Goal: Use online tool/utility: Utilize a website feature to perform a specific function

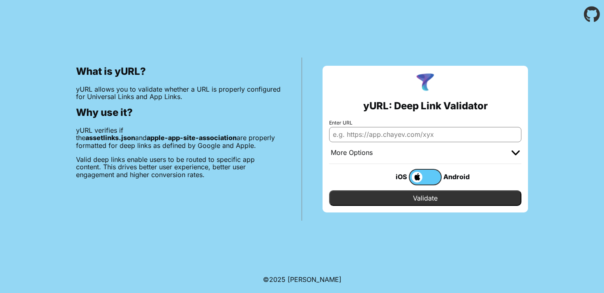
paste input "[URL][DOMAIN_NAME]"
type input "[URL][DOMAIN_NAME]"
click at [401, 200] on input "Validate" at bounding box center [425, 198] width 192 height 16
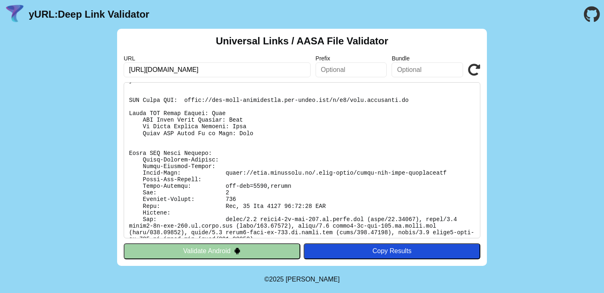
scroll to position [145, 0]
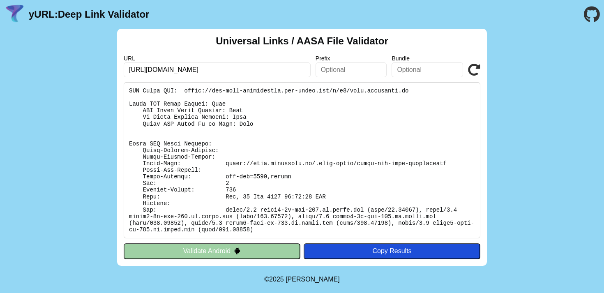
click at [276, 126] on pre at bounding box center [302, 160] width 357 height 156
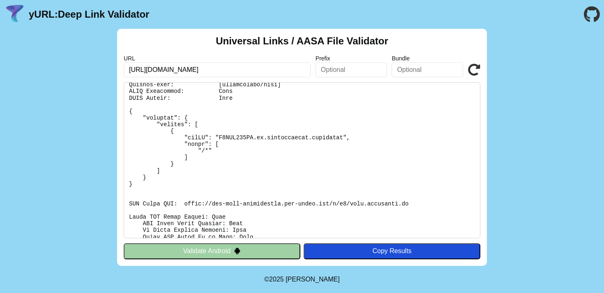
scroll to position [0, 0]
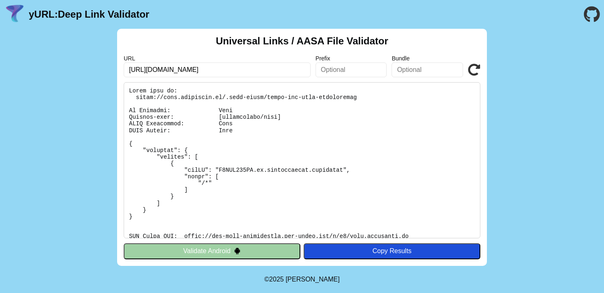
click at [140, 90] on pre at bounding box center [302, 160] width 357 height 156
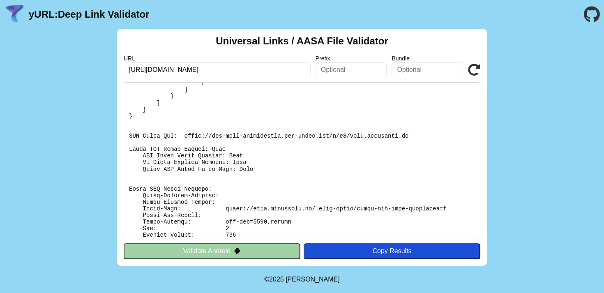
scroll to position [145, 0]
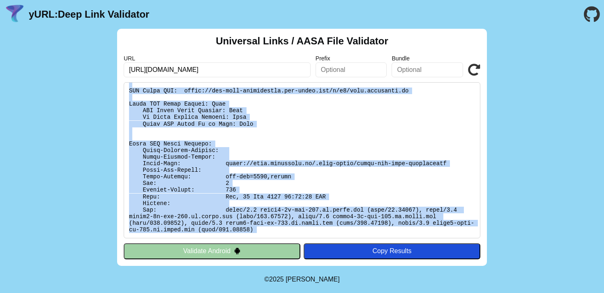
drag, startPoint x: 140, startPoint y: 90, endPoint x: 281, endPoint y: 228, distance: 197.3
click at [281, 228] on pre at bounding box center [302, 160] width 357 height 156
copy div "Found file at: [URL][DOMAIN_NAME] No Redirect: Pass Content-type: [application/…"
click at [319, 134] on pre at bounding box center [302, 160] width 357 height 156
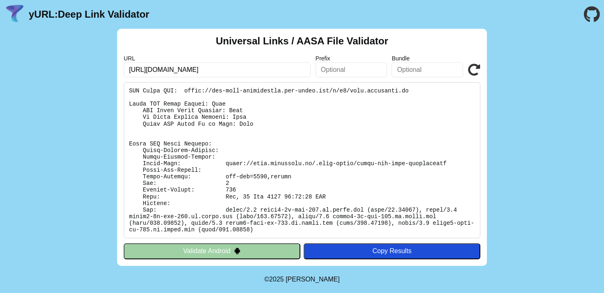
click at [335, 124] on pre at bounding box center [302, 160] width 357 height 156
click at [205, 106] on pre at bounding box center [302, 160] width 357 height 156
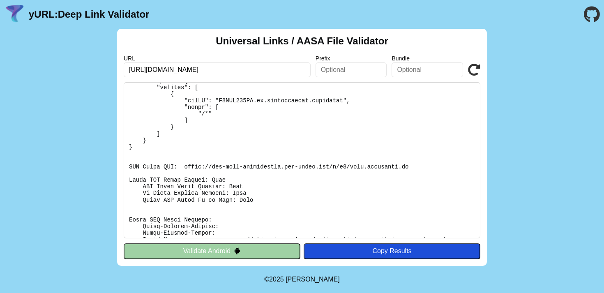
scroll to position [0, 0]
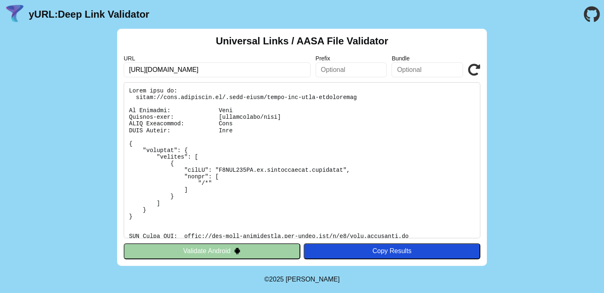
click at [141, 90] on pre at bounding box center [302, 160] width 357 height 156
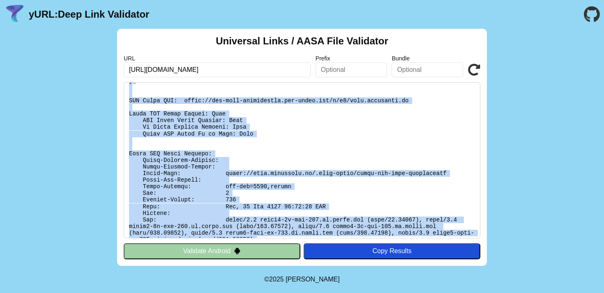
scroll to position [145, 0]
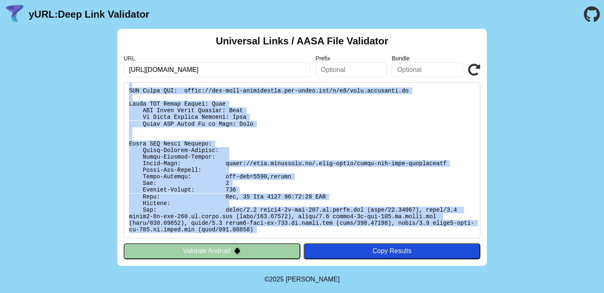
drag, startPoint x: 141, startPoint y: 90, endPoint x: 280, endPoint y: 230, distance: 197.5
click at [280, 230] on pre at bounding box center [302, 160] width 357 height 156
copy div "Found file at: [URL][DOMAIN_NAME] No Redirect: Pass Content-type: [application/…"
